Goal: Information Seeking & Learning: Check status

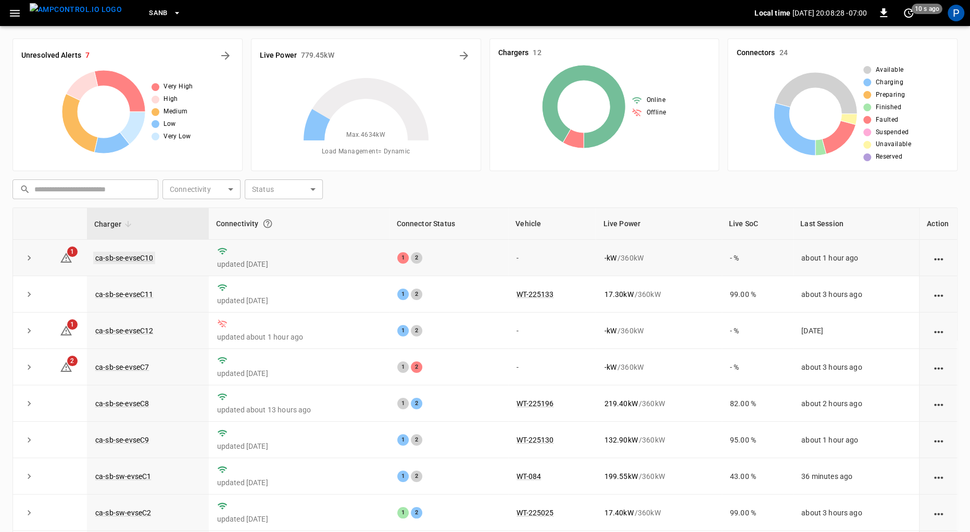
click at [125, 258] on link "ca-sb-se-evseC10" at bounding box center [124, 258] width 62 height 12
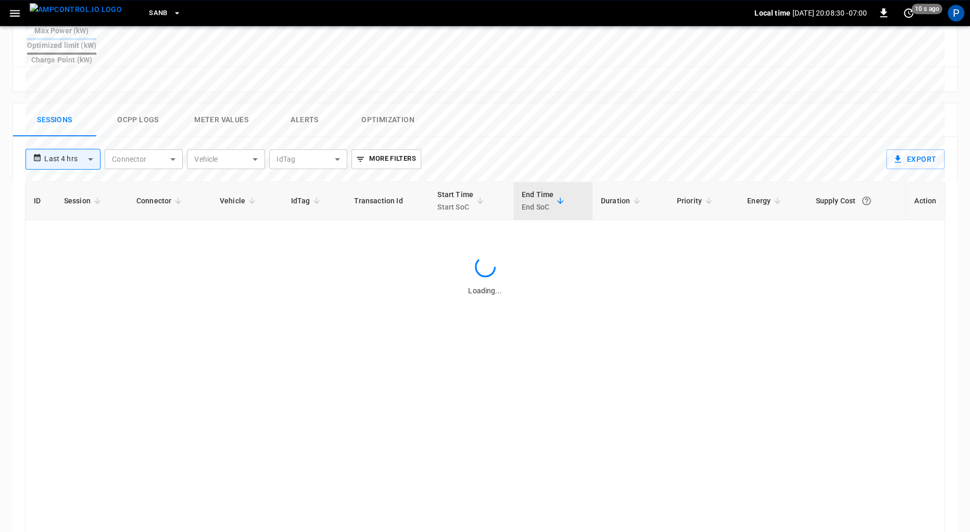
scroll to position [480, 0]
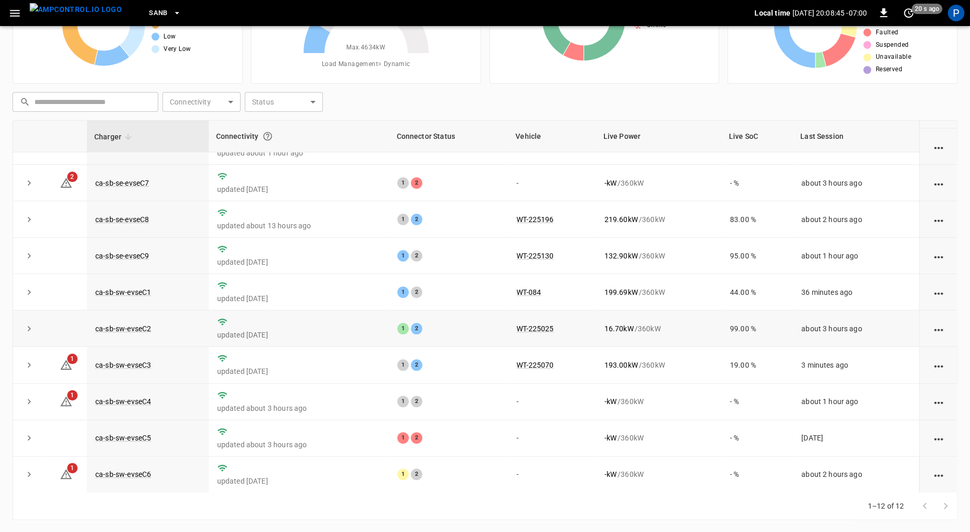
scroll to position [95, 0]
click at [140, 398] on link "ca-sb-sw-evseC4" at bounding box center [123, 403] width 60 height 12
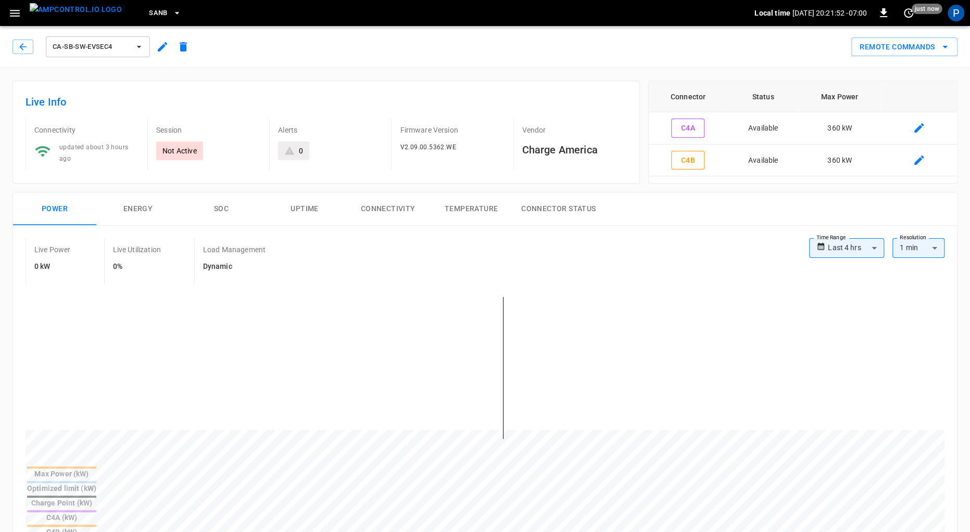
click at [60, 16] on img "menu" at bounding box center [76, 9] width 92 height 13
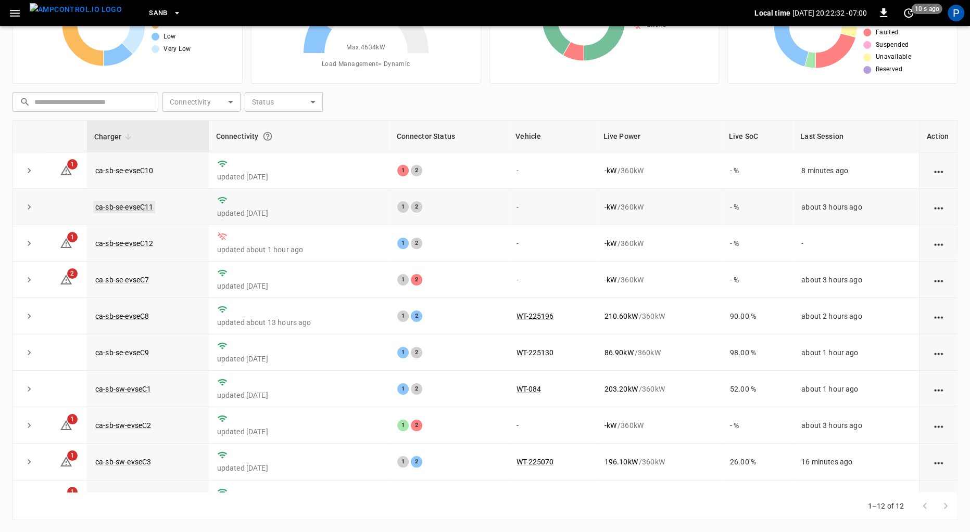
click at [146, 209] on link "ca-sb-se-evseC11" at bounding box center [124, 207] width 62 height 12
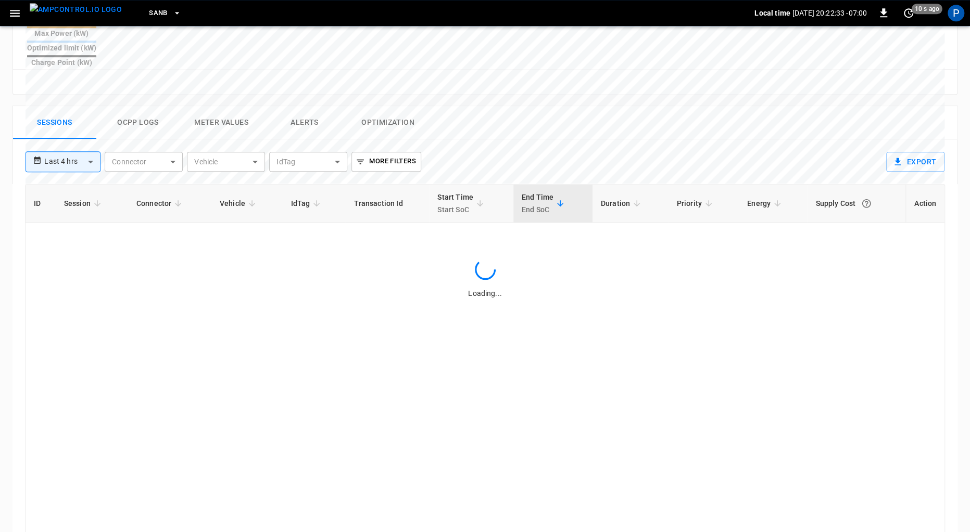
scroll to position [480, 0]
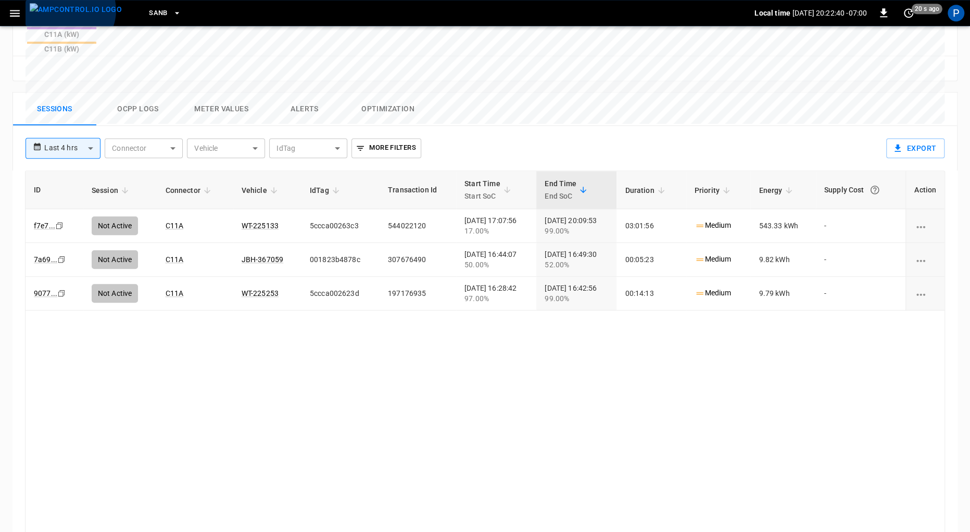
click at [69, 11] on img "menu" at bounding box center [76, 9] width 92 height 13
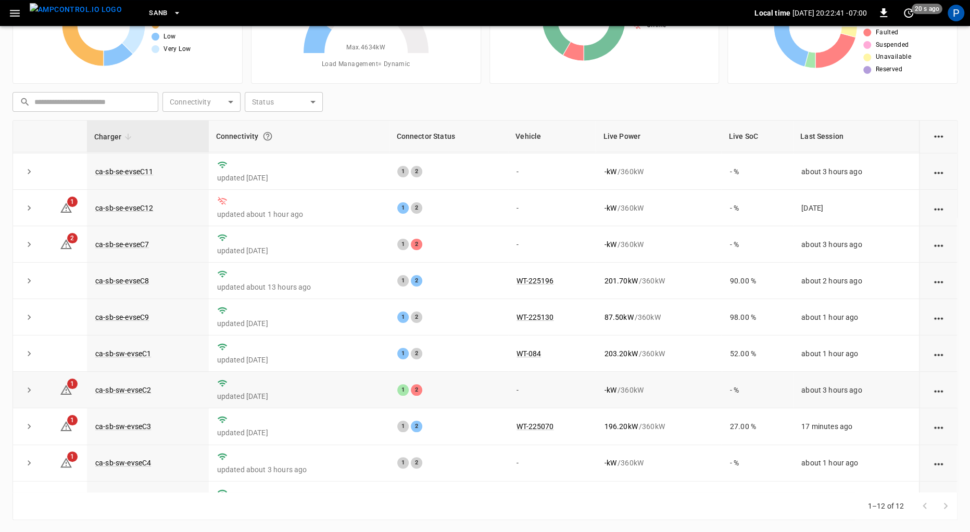
scroll to position [41, 0]
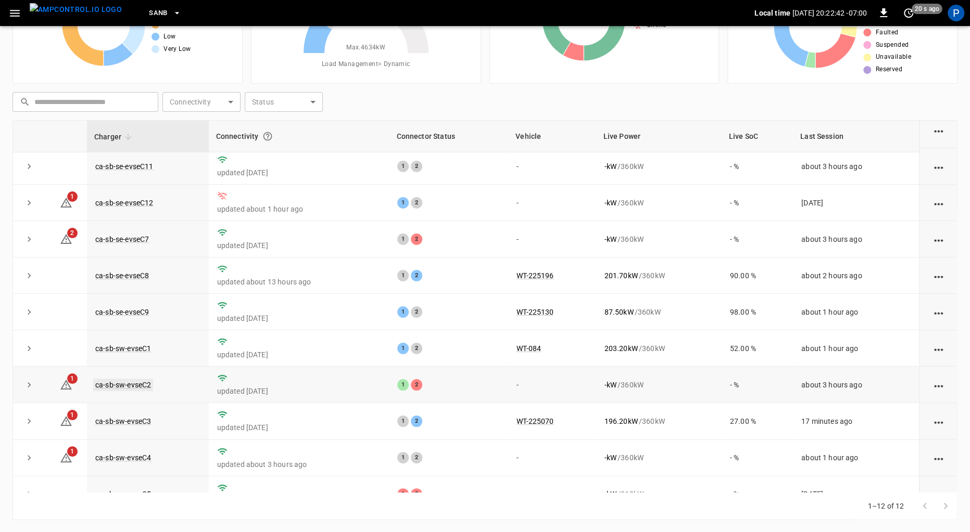
click at [137, 387] on link "ca-sb-sw-evseC2" at bounding box center [123, 385] width 60 height 12
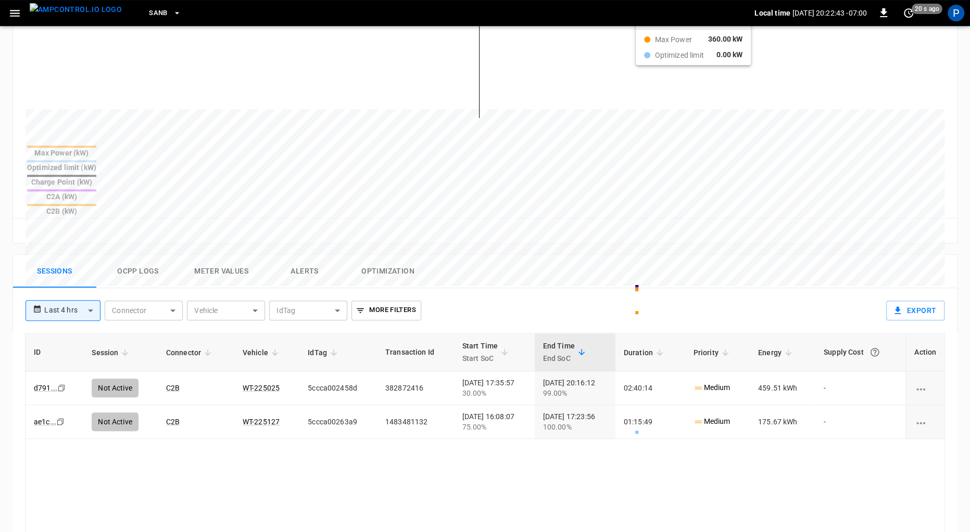
scroll to position [480, 0]
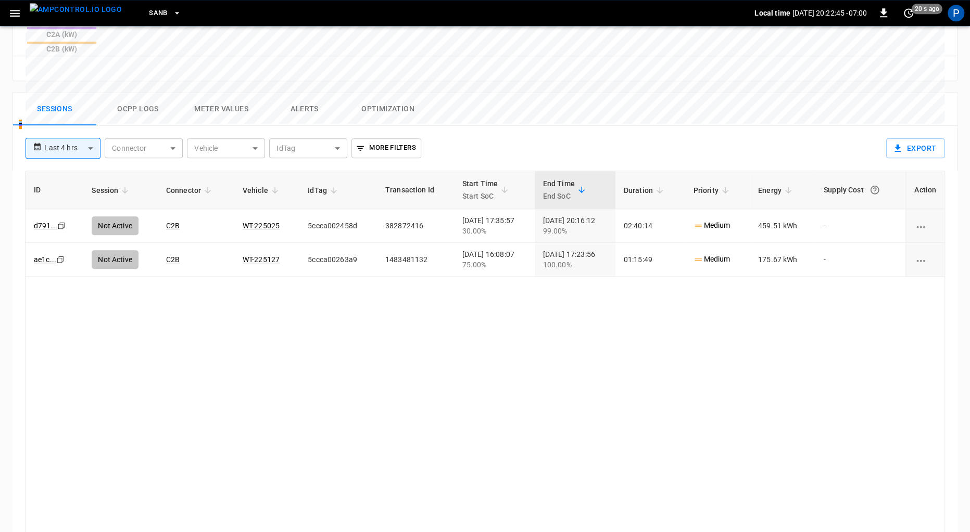
click at [305, 93] on button "Alerts" at bounding box center [304, 109] width 83 height 33
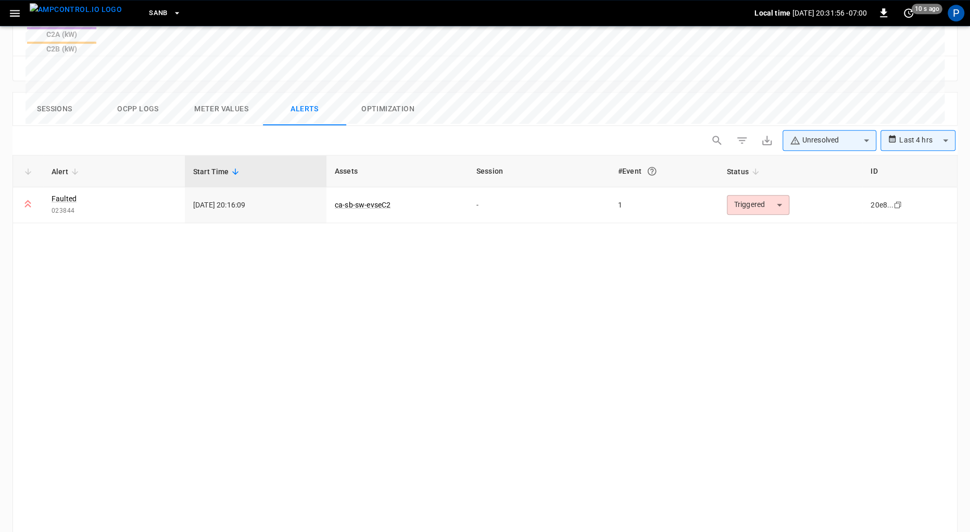
scroll to position [0, 0]
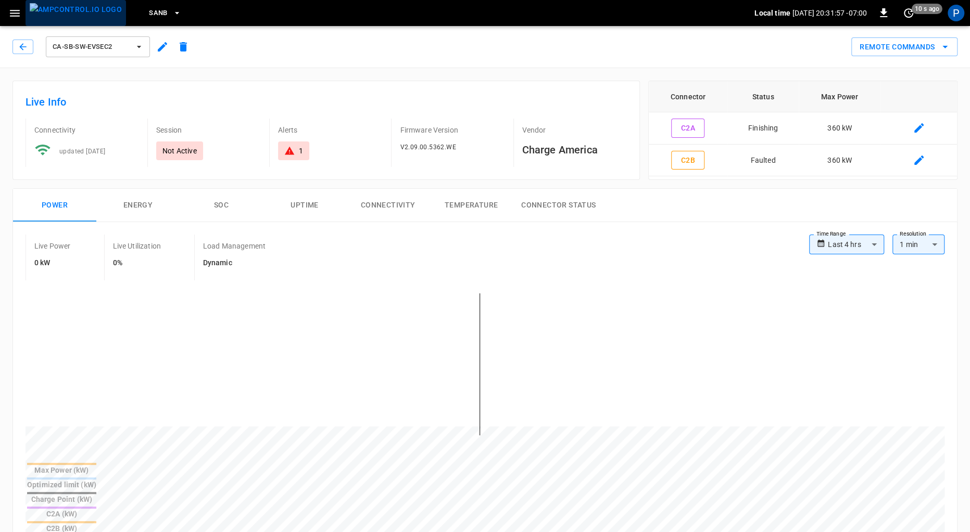
click at [79, 3] on img "menu" at bounding box center [76, 9] width 92 height 13
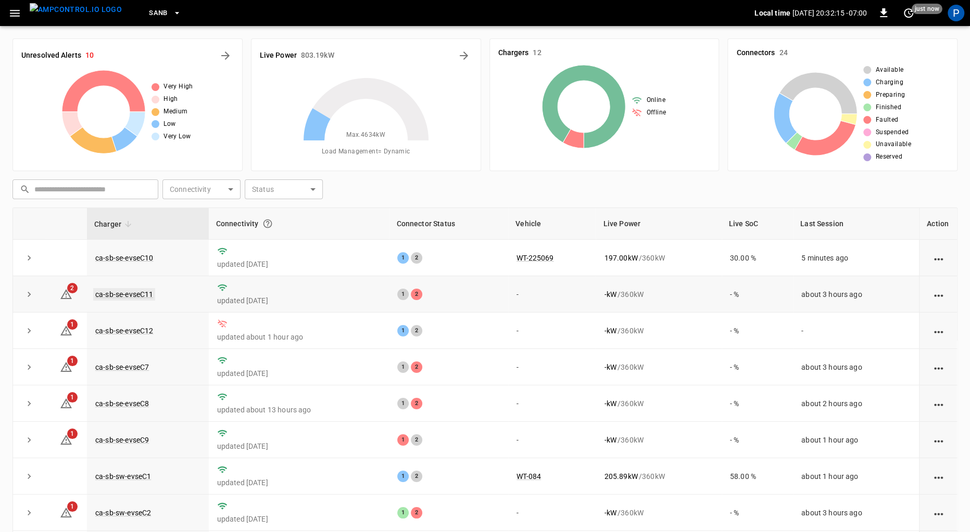
click at [133, 291] on link "ca-sb-se-evseC11" at bounding box center [124, 294] width 62 height 12
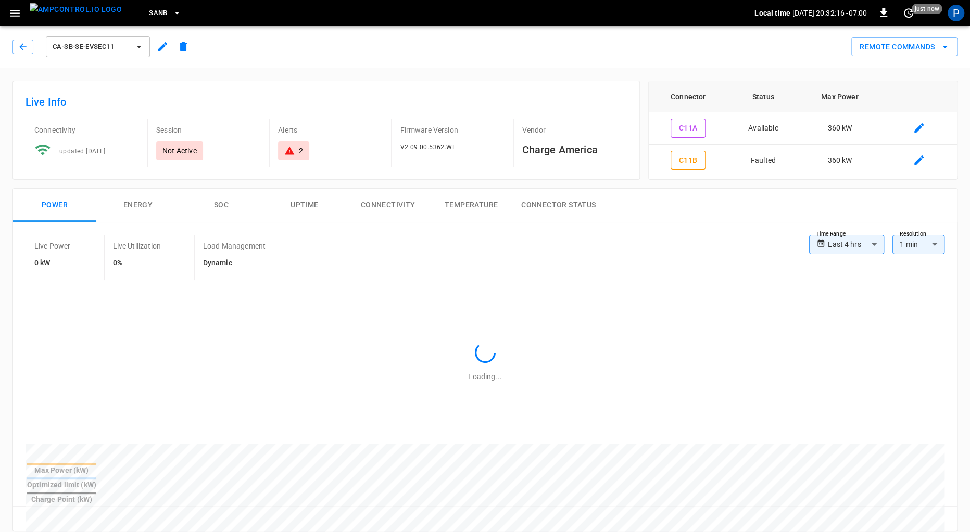
scroll to position [480, 0]
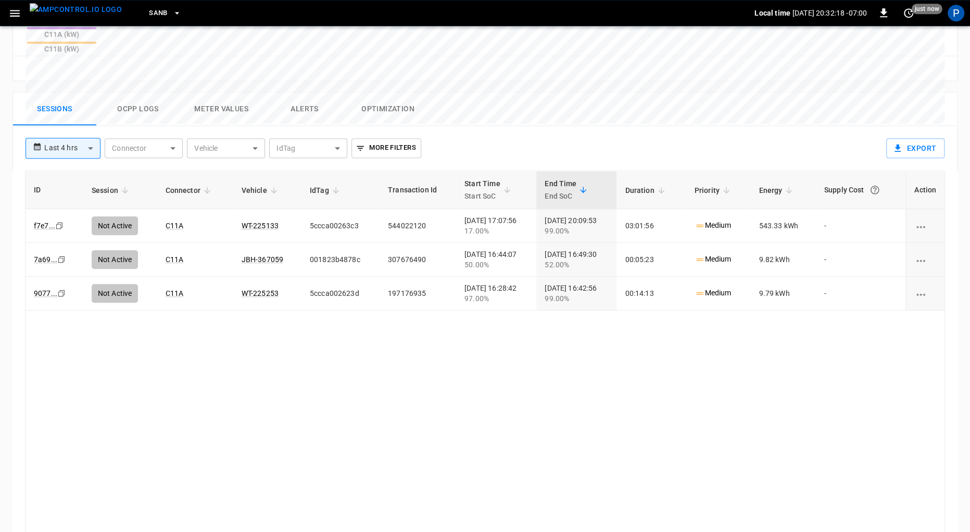
click at [295, 93] on button "Alerts" at bounding box center [304, 109] width 83 height 33
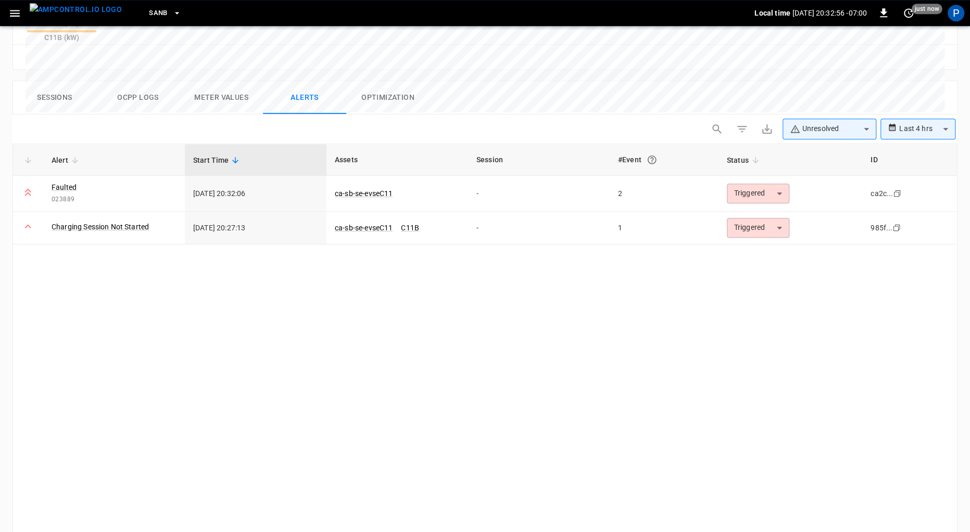
scroll to position [493, 0]
click at [67, 14] on img "menu" at bounding box center [76, 9] width 92 height 13
